Goal: Task Accomplishment & Management: Use online tool/utility

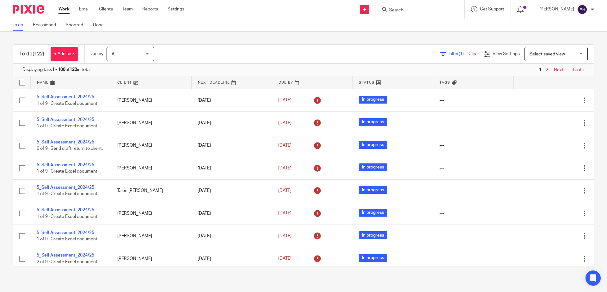
click at [554, 71] on link "Next ›" at bounding box center [560, 70] width 12 height 4
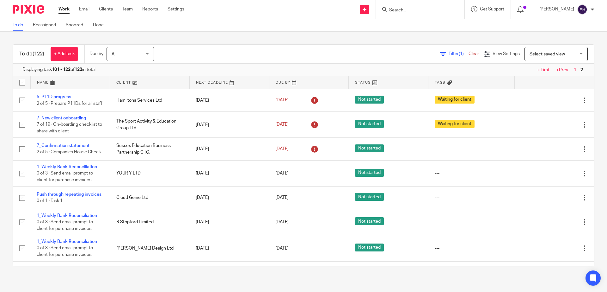
click at [400, 5] on div at bounding box center [420, 9] width 89 height 19
click at [400, 9] on input "Search" at bounding box center [417, 11] width 57 height 6
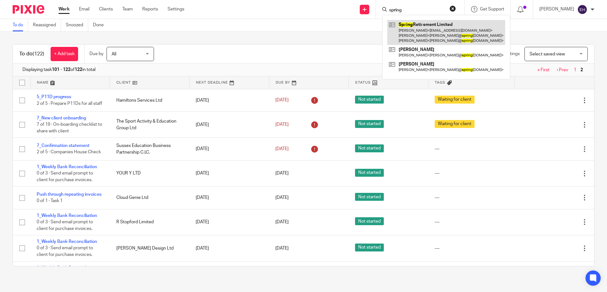
type input "spring"
click at [430, 34] on link at bounding box center [446, 32] width 118 height 25
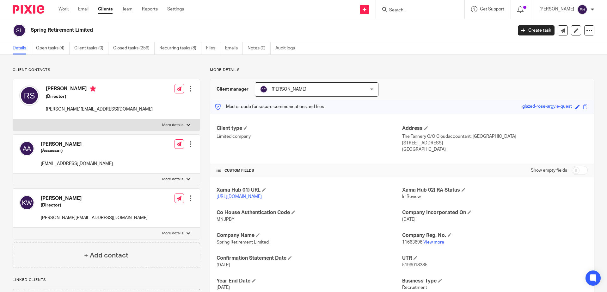
click at [405, 14] on div at bounding box center [420, 9] width 89 height 19
click at [407, 9] on input "Search" at bounding box center [417, 11] width 57 height 6
click at [60, 8] on link "Work" at bounding box center [63, 9] width 10 height 6
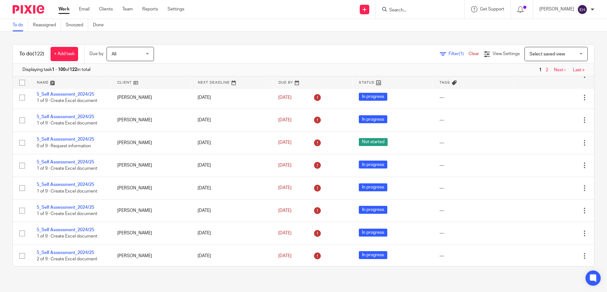
scroll to position [2144, 0]
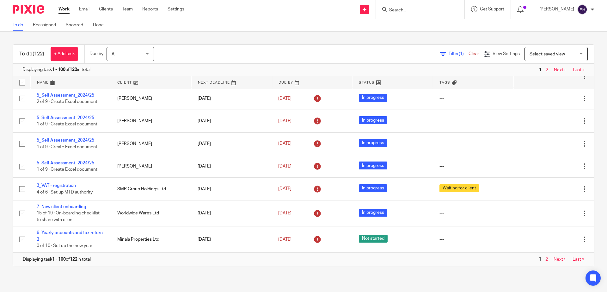
click at [554, 68] on link "Next ›" at bounding box center [560, 70] width 12 height 4
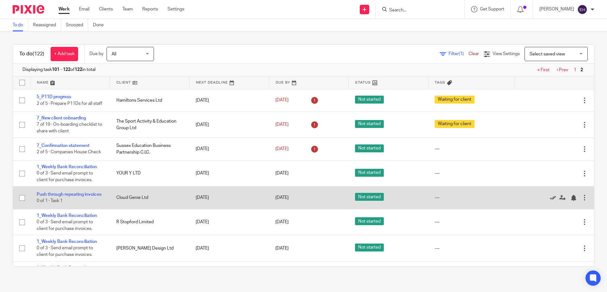
click at [550, 201] on icon at bounding box center [553, 197] width 6 height 6
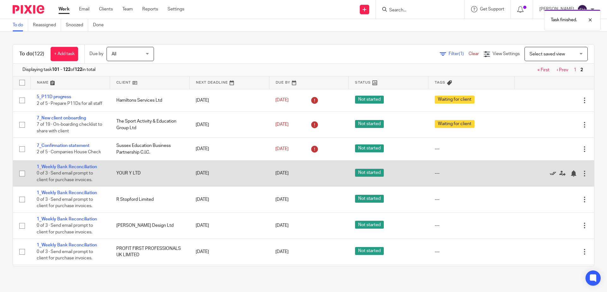
click at [550, 176] on icon at bounding box center [553, 173] width 6 height 6
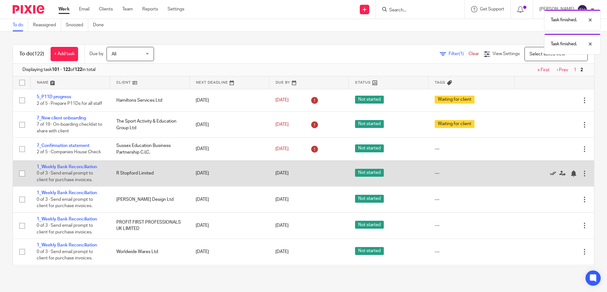
click at [550, 176] on icon at bounding box center [553, 173] width 6 height 6
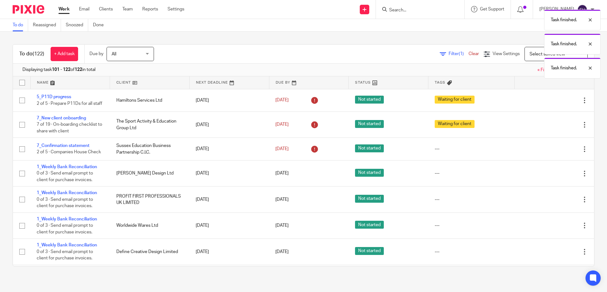
click at [550, 176] on icon at bounding box center [553, 173] width 6 height 6
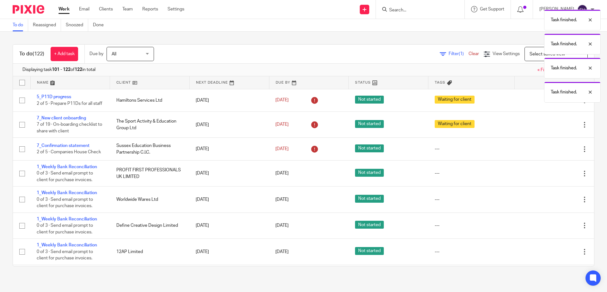
click at [550, 176] on icon at bounding box center [553, 173] width 6 height 6
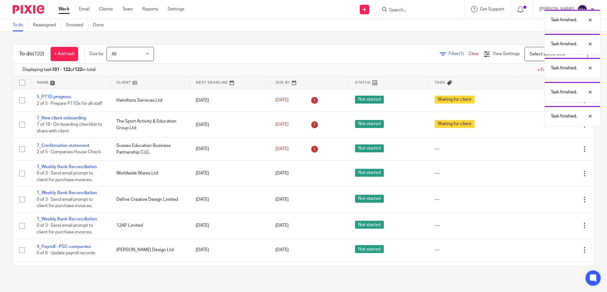
click at [550, 176] on icon at bounding box center [553, 173] width 6 height 6
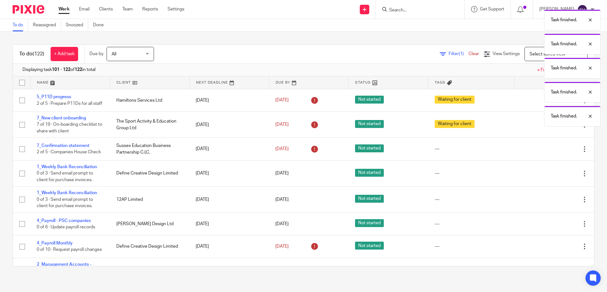
click at [550, 176] on icon at bounding box center [553, 173] width 6 height 6
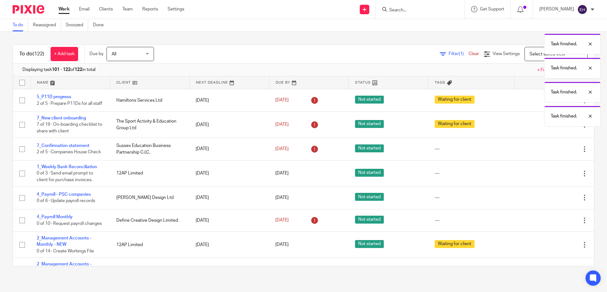
click at [550, 176] on icon at bounding box center [553, 173] width 6 height 6
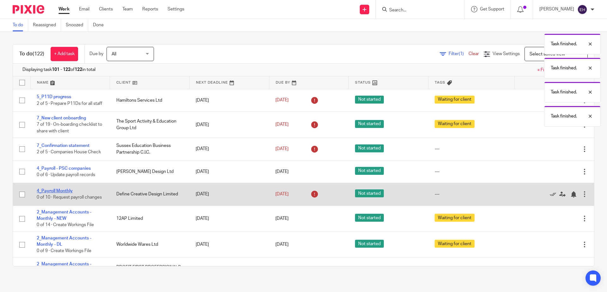
click at [64, 193] on link "4_Payroll Monthly" at bounding box center [55, 190] width 36 height 4
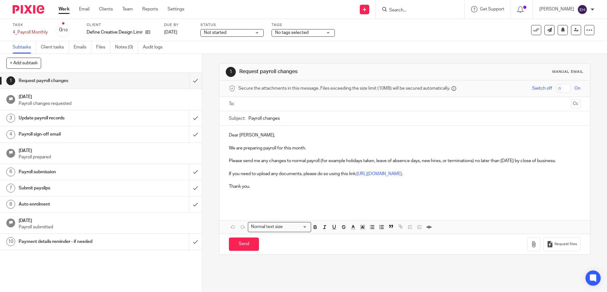
click at [267, 103] on input "text" at bounding box center [405, 103] width 328 height 7
click at [246, 239] on input "Send" at bounding box center [244, 245] width 30 height 14
click at [311, 38] on div "Task 4_Payroll Monthly Save 4_Payroll Monthly 0 /10 Client Define Creative Desi…" at bounding box center [303, 30] width 607 height 22
click at [305, 39] on div "Task 4_Payroll Monthly Save 4_Payroll Monthly 0 /10 Client Define Creative Desi…" at bounding box center [303, 30] width 607 height 22
click at [305, 34] on span "No tags selected" at bounding box center [292, 32] width 34 height 4
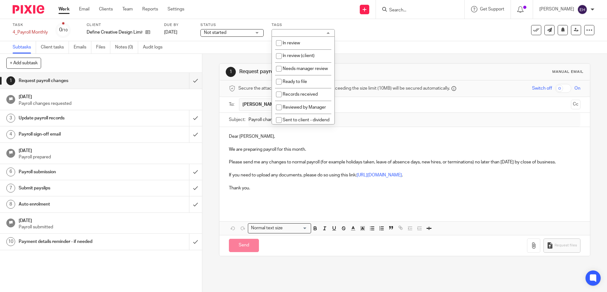
type input "Sent"
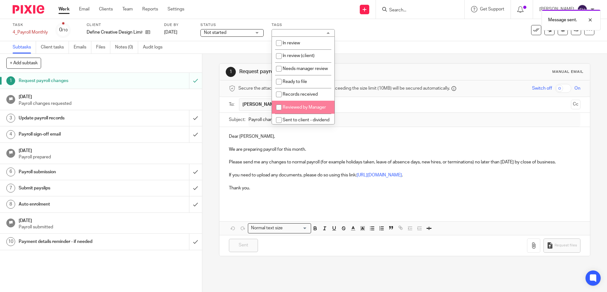
scroll to position [90, 0]
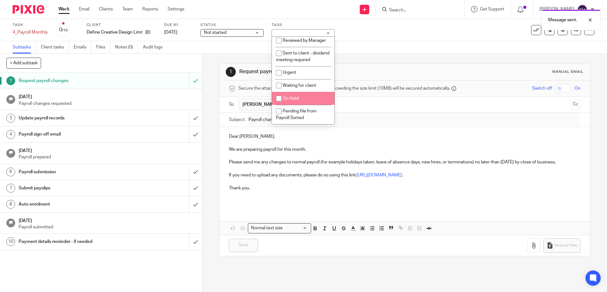
click at [308, 87] on span "Waiting for client" at bounding box center [300, 85] width 34 height 4
checkbox input "true"
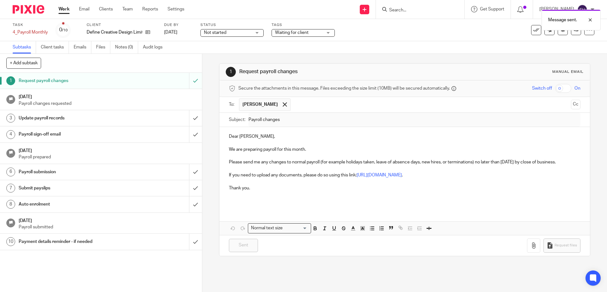
click at [65, 11] on link "Work" at bounding box center [63, 9] width 11 height 6
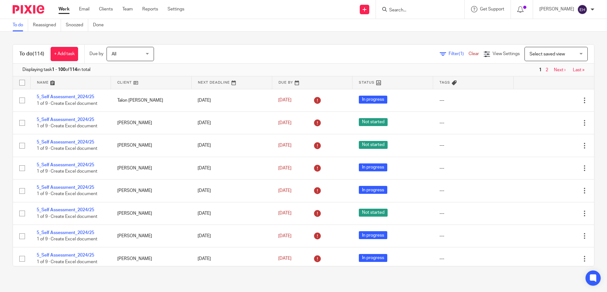
click at [554, 69] on link "Next ›" at bounding box center [560, 70] width 12 height 4
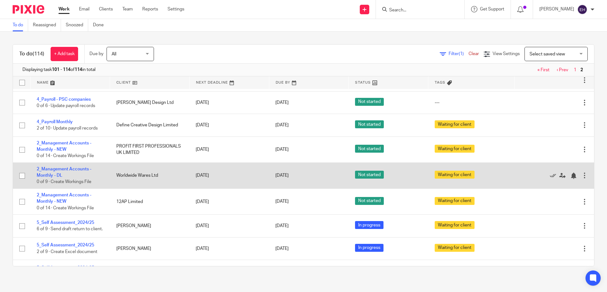
scroll to position [25, 0]
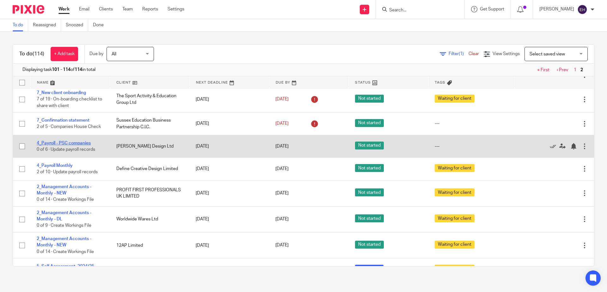
click at [77, 145] on link "4_Payroll - PSC companies" at bounding box center [64, 143] width 54 height 4
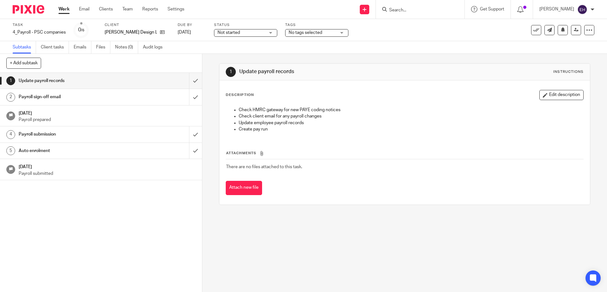
click at [88, 1] on div "Work Email Clients Team Reports Settings Work Email Clients Team Reports Settin…" at bounding box center [123, 9] width 142 height 19
click at [135, 95] on div "Payroll sign-off email" at bounding box center [101, 96] width 164 height 9
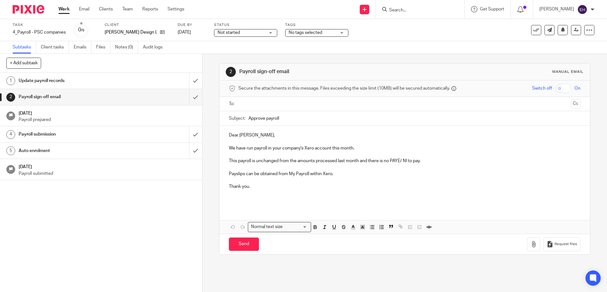
click at [256, 101] on input "text" at bounding box center [405, 103] width 328 height 7
click at [242, 239] on input "Send" at bounding box center [244, 245] width 30 height 14
type input "Sent"
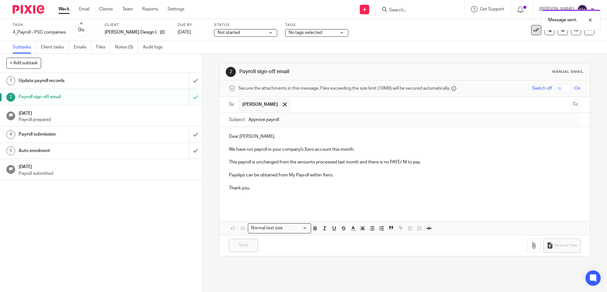
click at [533, 31] on icon at bounding box center [536, 30] width 6 height 6
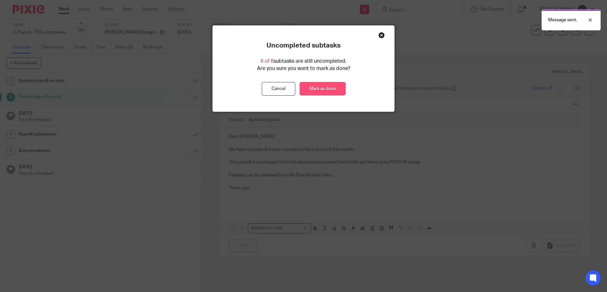
click at [335, 82] on link "Mark as done" at bounding box center [323, 89] width 46 height 14
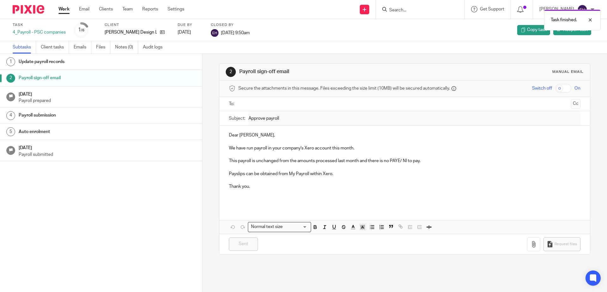
click at [65, 10] on link "Work" at bounding box center [63, 9] width 11 height 6
